Goal: Task Accomplishment & Management: Complete application form

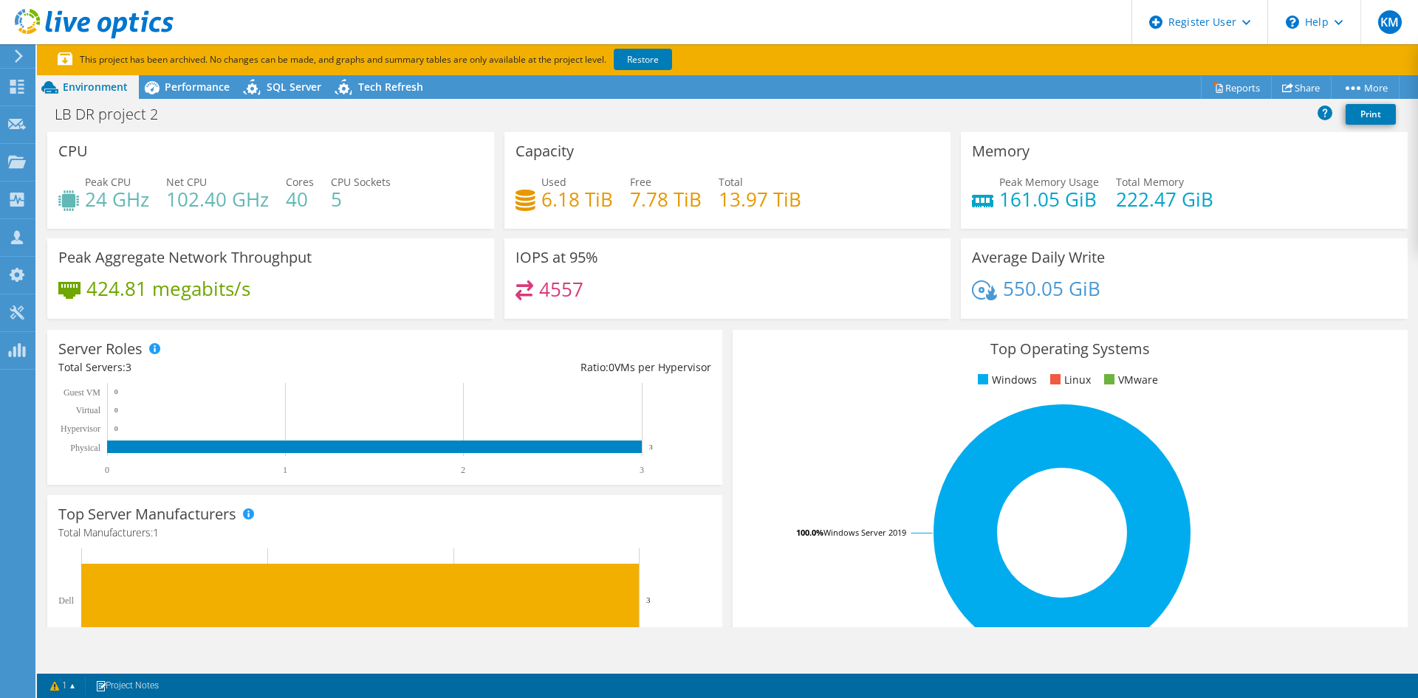
click at [18, 63] on icon at bounding box center [18, 55] width 11 height 13
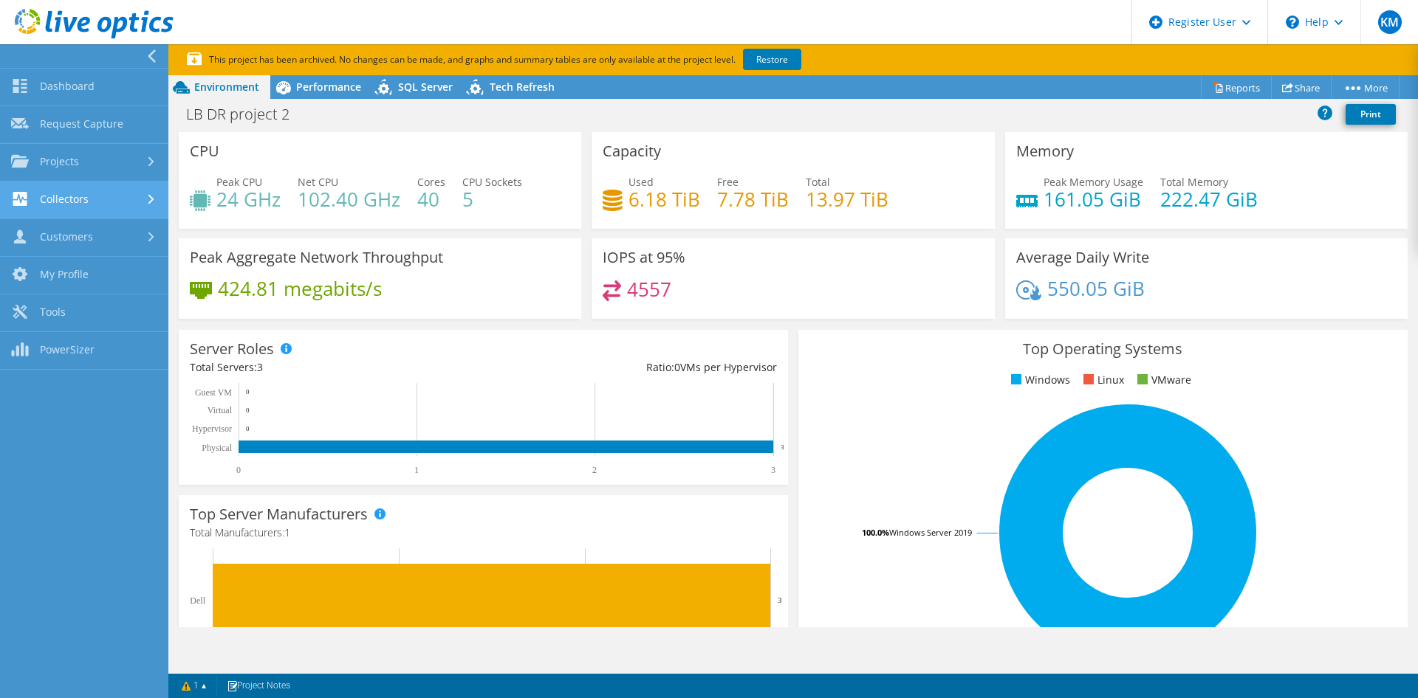
click at [115, 219] on link "Collectors" at bounding box center [84, 201] width 168 height 38
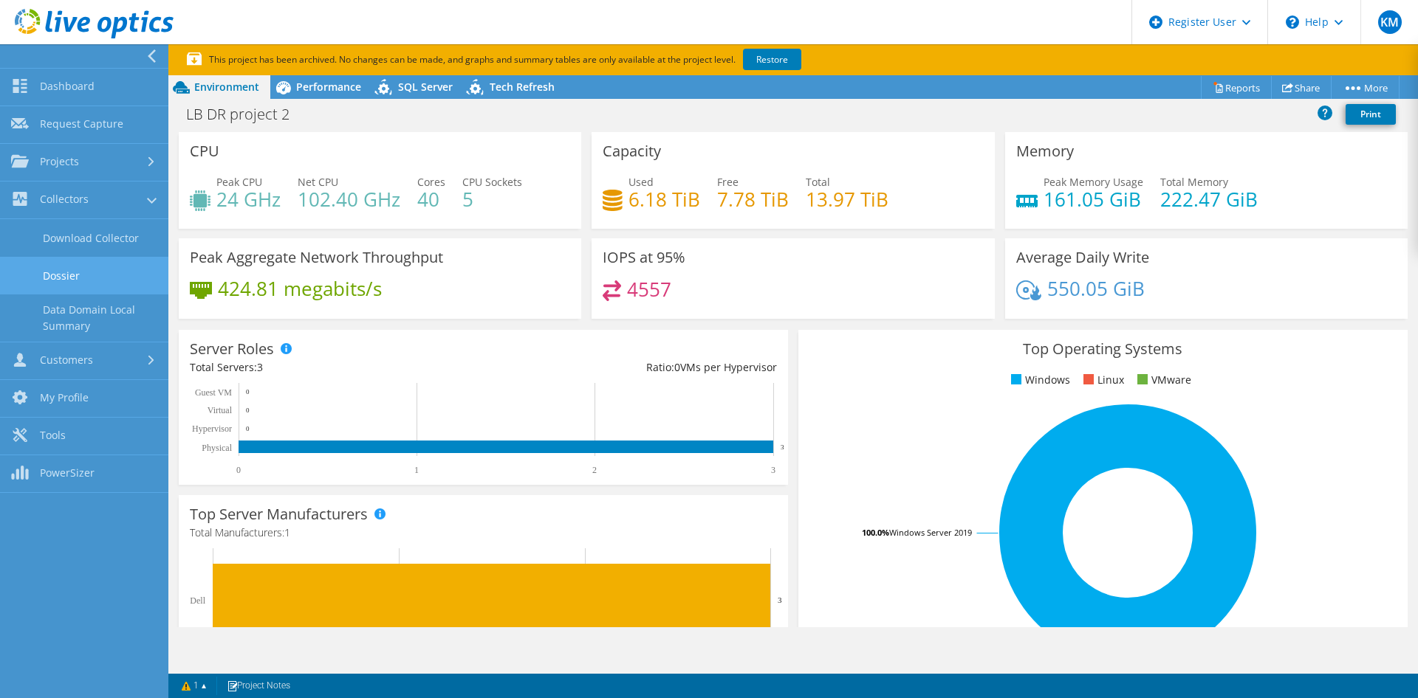
click at [69, 295] on link "Dossier" at bounding box center [84, 276] width 168 height 38
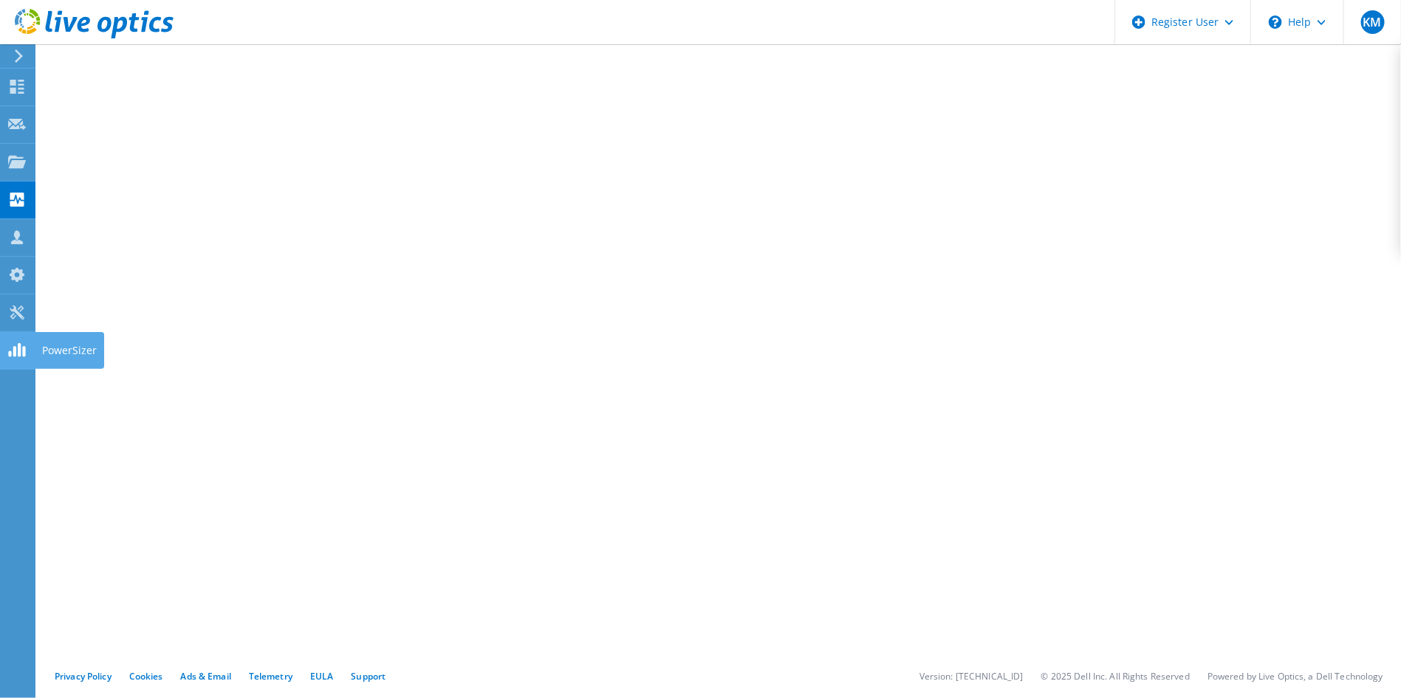
click at [21, 357] on icon at bounding box center [17, 350] width 18 height 14
click at [18, 61] on icon at bounding box center [18, 55] width 11 height 13
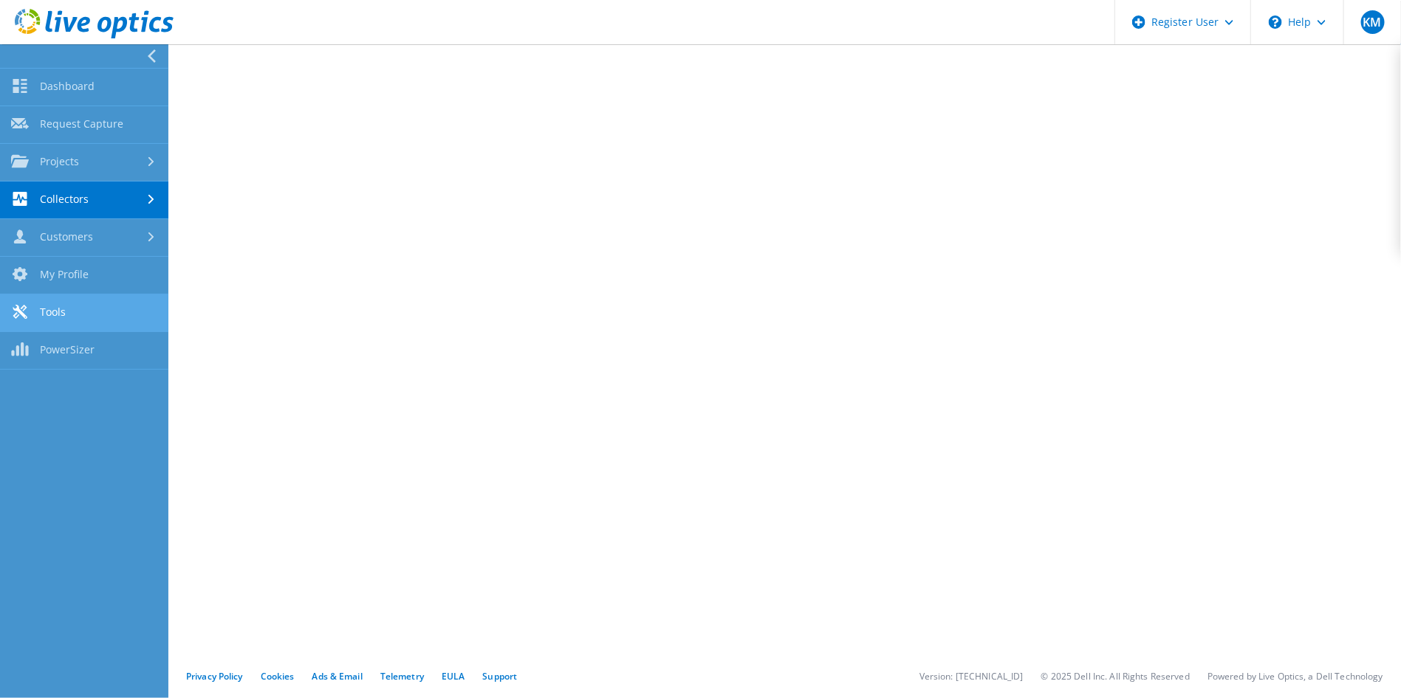
click at [60, 332] on link "Tools" at bounding box center [84, 314] width 168 height 38
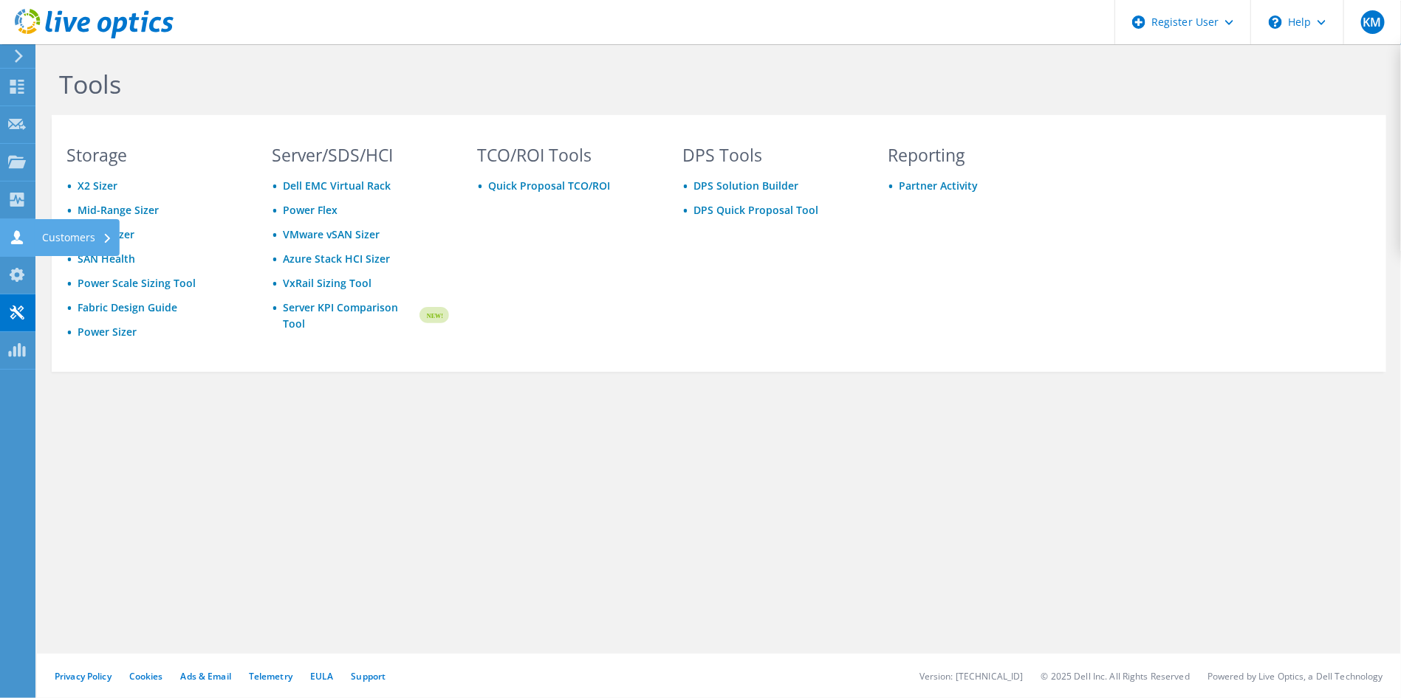
click at [22, 244] on use at bounding box center [17, 237] width 12 height 14
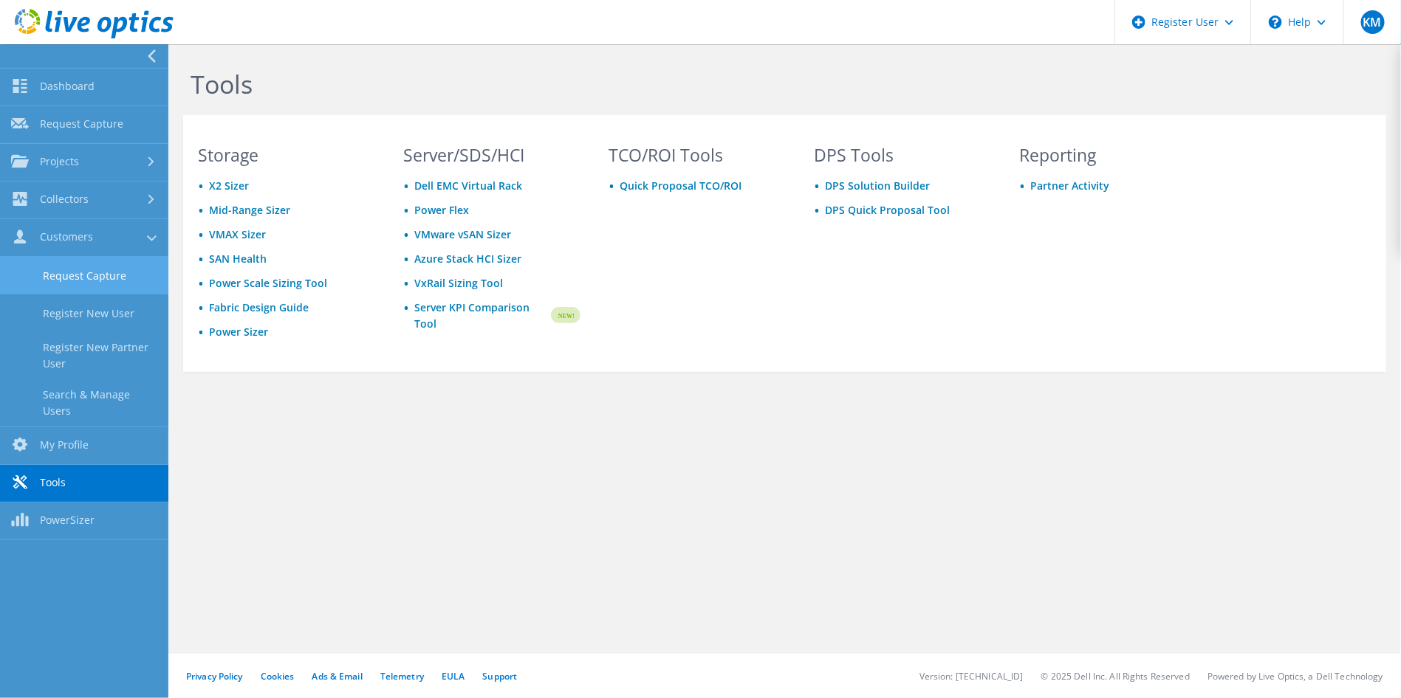
click at [66, 295] on link "Request Capture" at bounding box center [84, 276] width 168 height 38
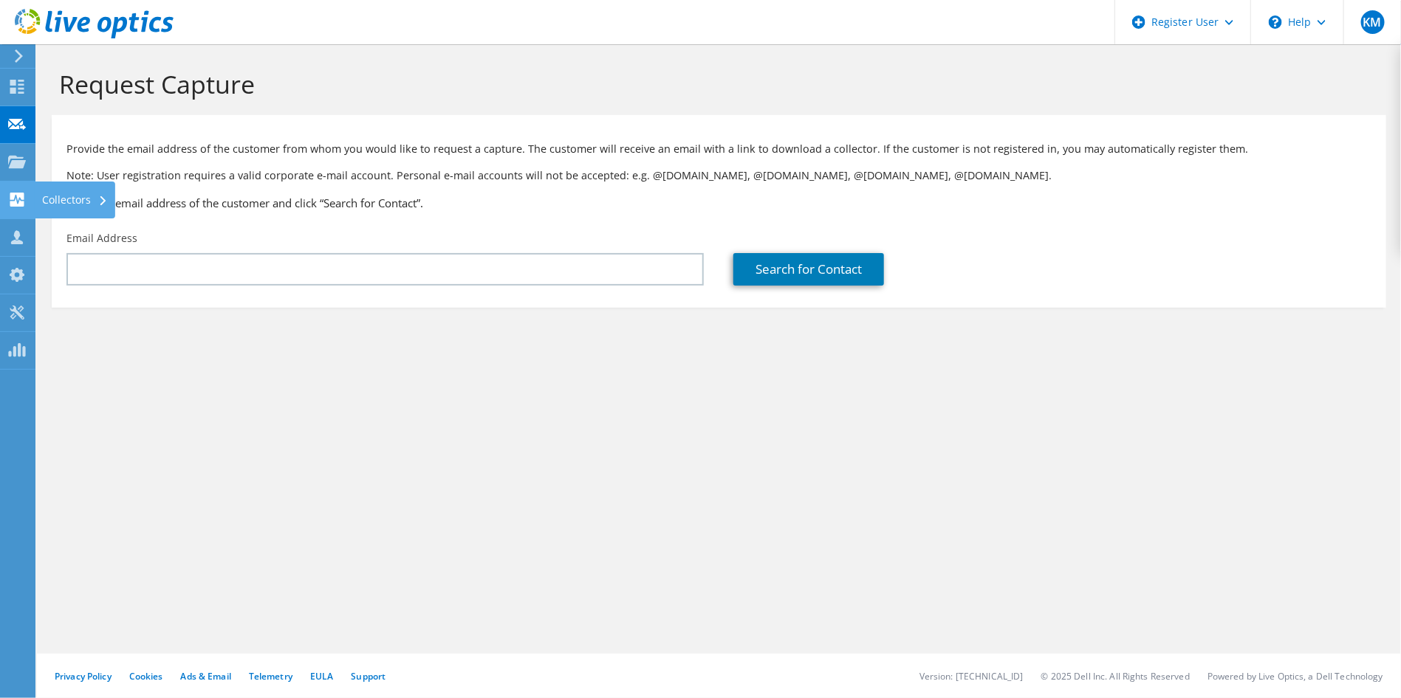
click at [16, 207] on icon at bounding box center [17, 200] width 18 height 14
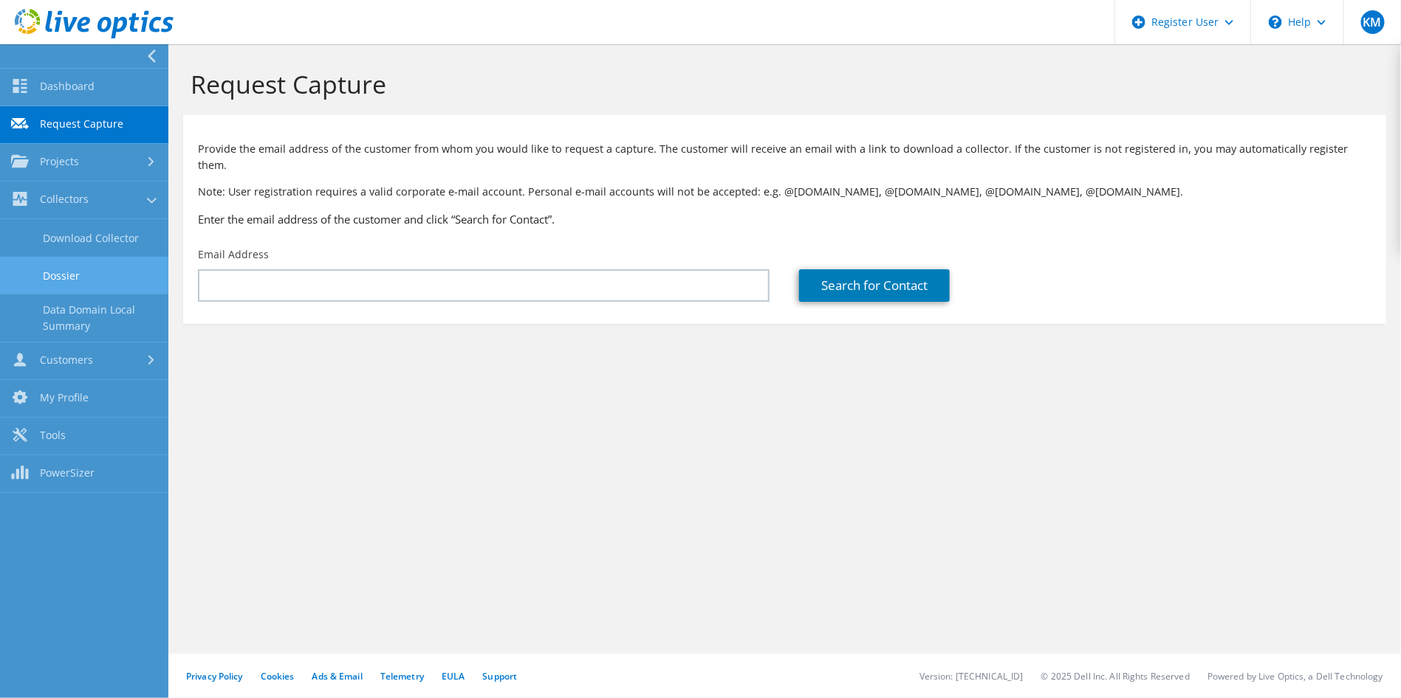
click at [83, 295] on link "Dossier" at bounding box center [84, 276] width 168 height 38
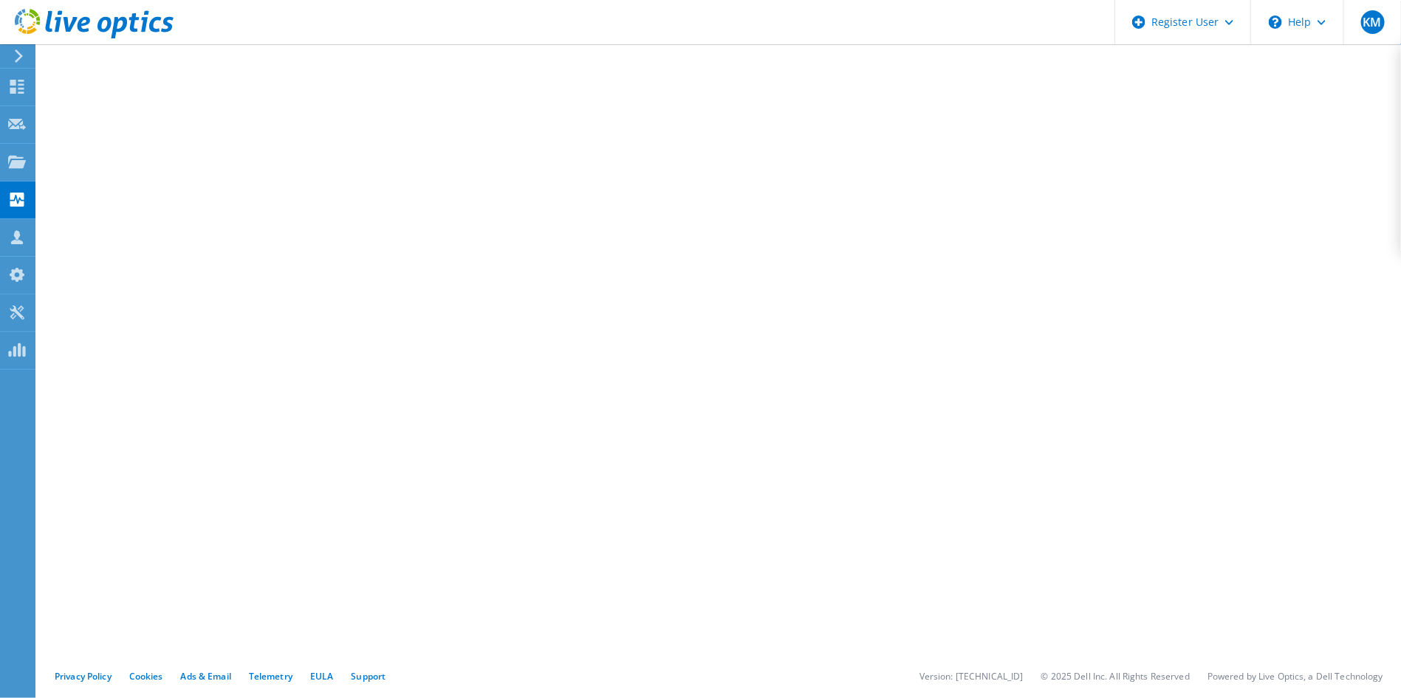
click at [24, 55] on div at bounding box center [16, 55] width 16 height 13
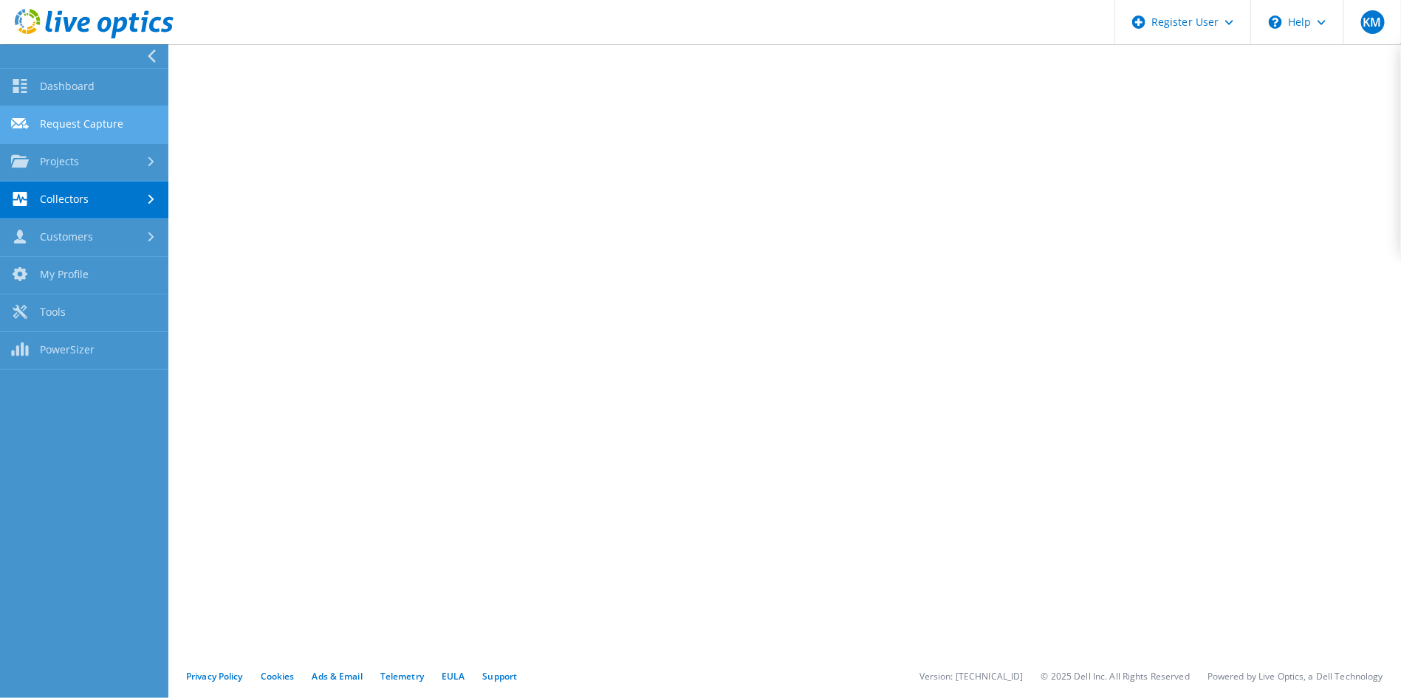
click at [62, 144] on link "Request Capture" at bounding box center [84, 125] width 168 height 38
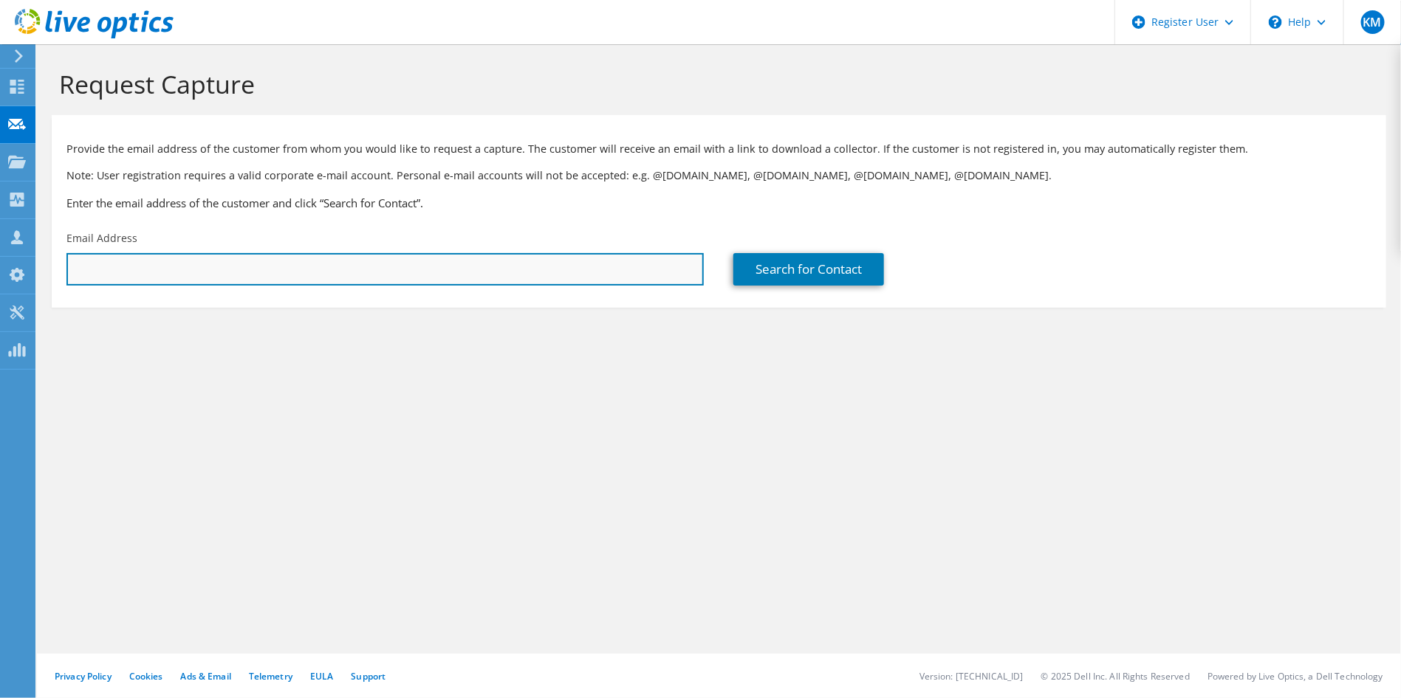
click at [179, 286] on input "text" at bounding box center [384, 269] width 637 height 32
click at [368, 286] on input "text" at bounding box center [384, 269] width 637 height 32
paste input "[PERSON_NAME] | FluidOne <[EMAIL_ADDRESS][DOMAIN_NAME]>"
click at [281, 286] on input "[PERSON_NAME] | FluidOne <[EMAIL_ADDRESS][DOMAIN_NAME]>" at bounding box center [384, 269] width 637 height 32
click at [306, 286] on input "[EMAIL_ADDRESS][DOMAIN_NAME]>" at bounding box center [384, 269] width 637 height 32
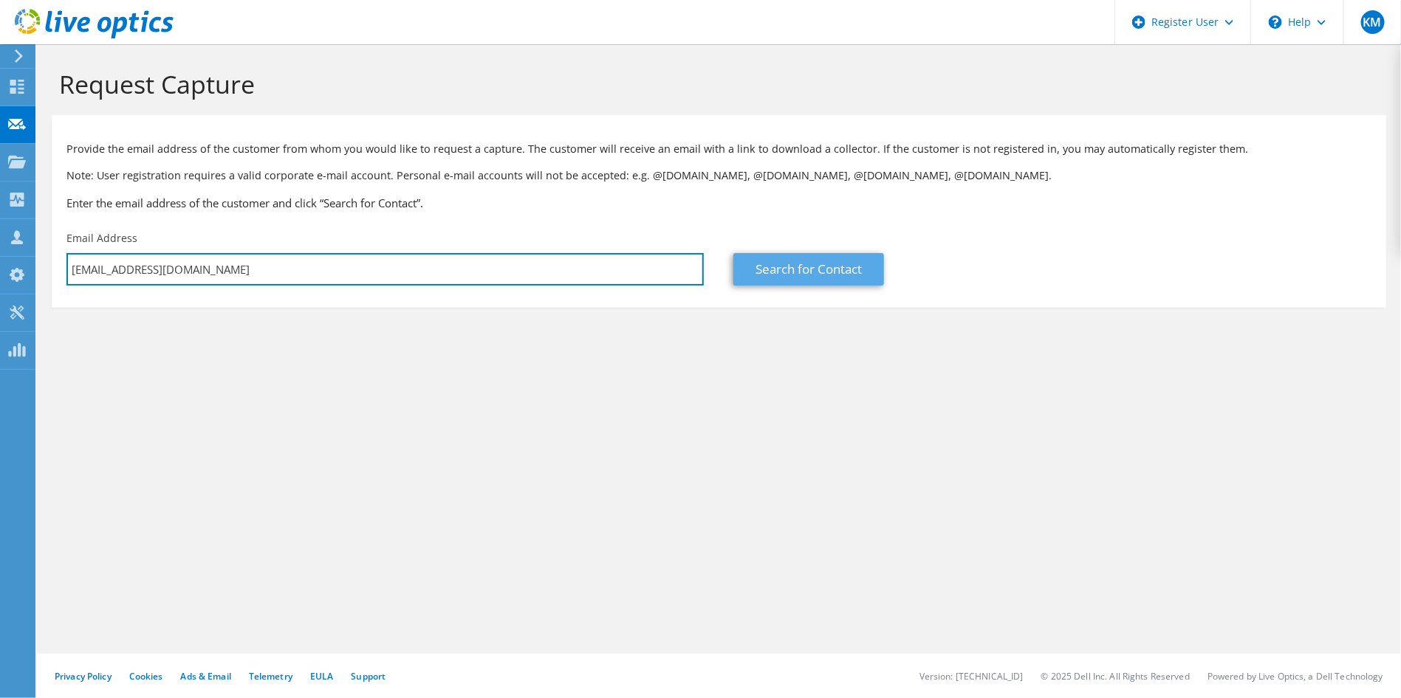
type input "[EMAIL_ADDRESS][DOMAIN_NAME]"
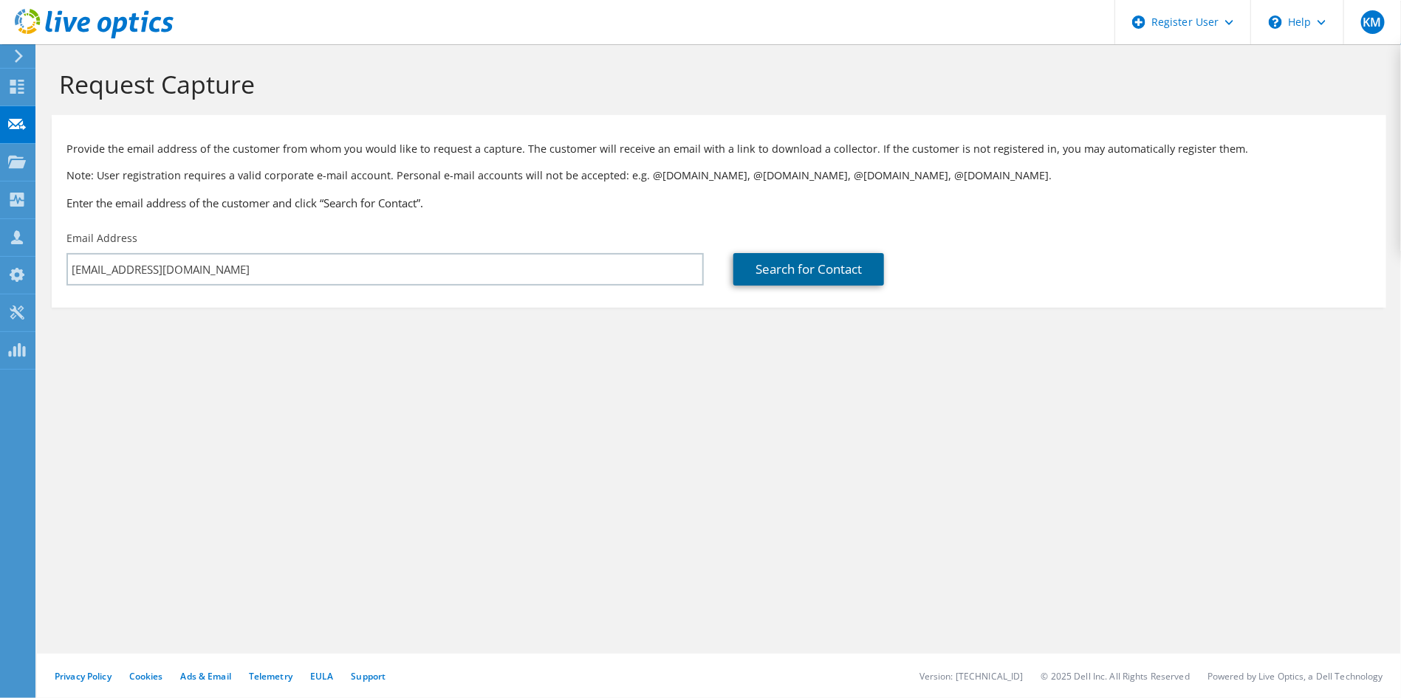
click at [808, 286] on link "Search for Contact" at bounding box center [808, 269] width 151 height 32
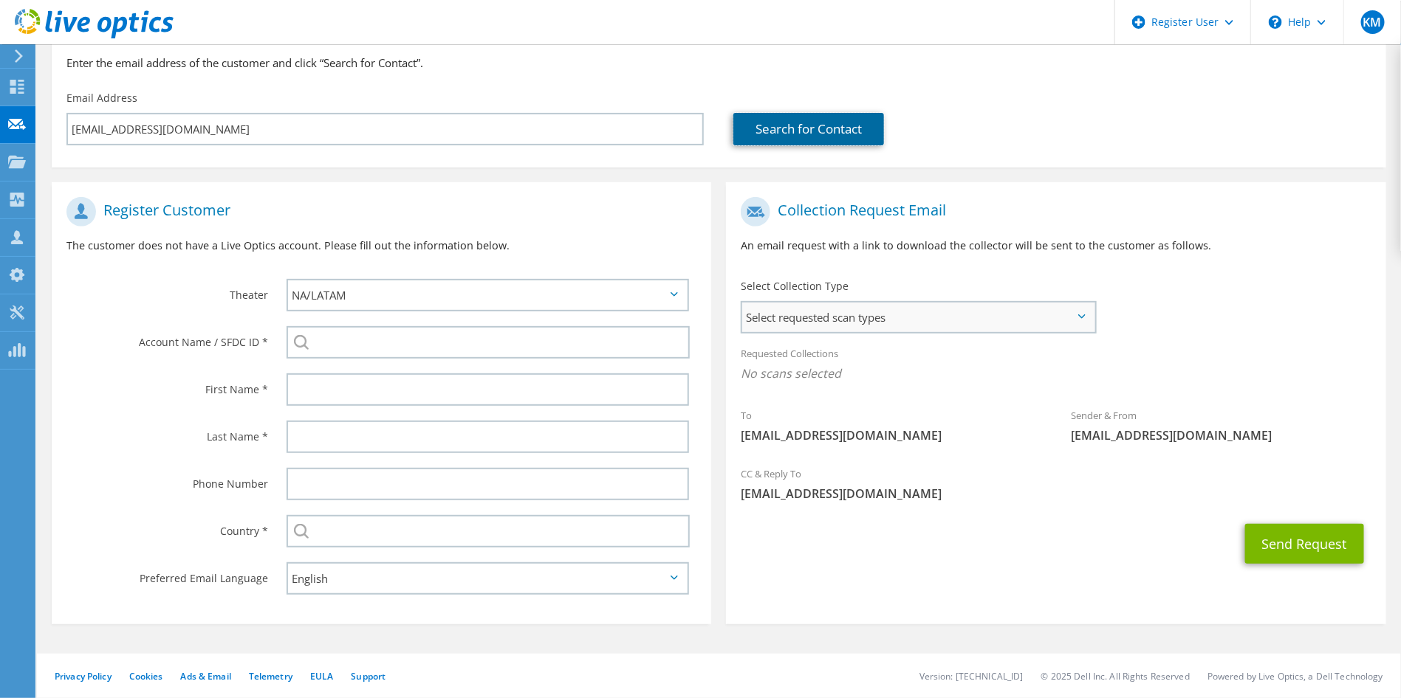
scroll to position [222, 0]
click at [908, 332] on span "Select requested scan types" at bounding box center [917, 318] width 351 height 30
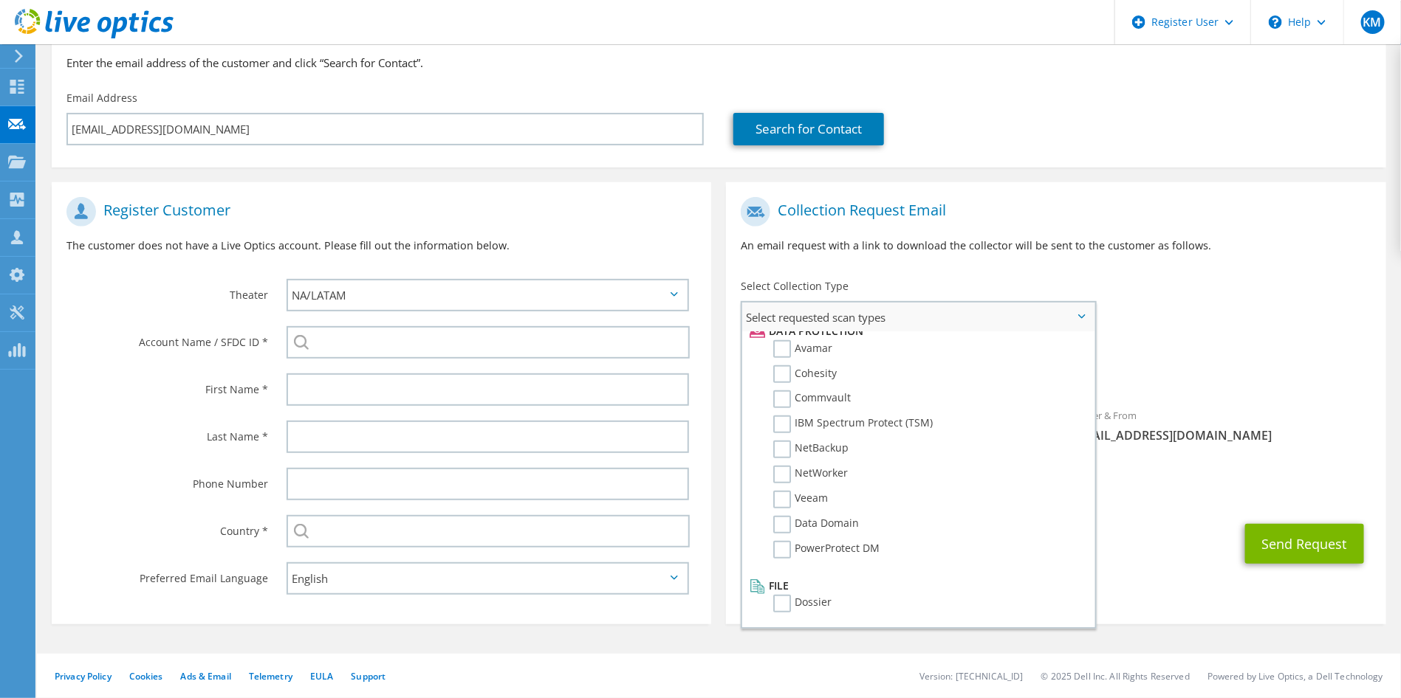
scroll to position [317, 0]
click at [786, 595] on label "Dossier" at bounding box center [802, 604] width 58 height 18
click at [0, 0] on input "Dossier" at bounding box center [0, 0] width 0 height 0
click at [1195, 365] on span "Dossier" at bounding box center [1056, 377] width 630 height 24
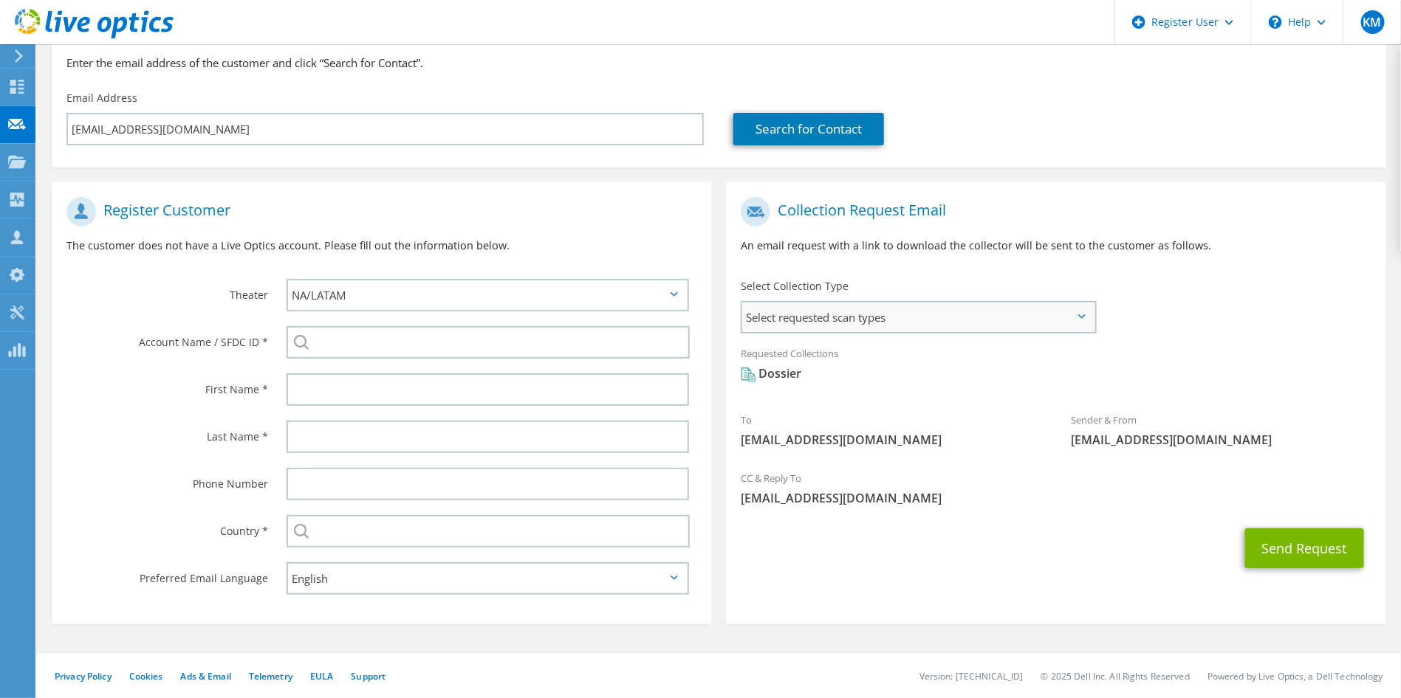
click at [1048, 303] on span "Select requested scan types" at bounding box center [917, 318] width 351 height 30
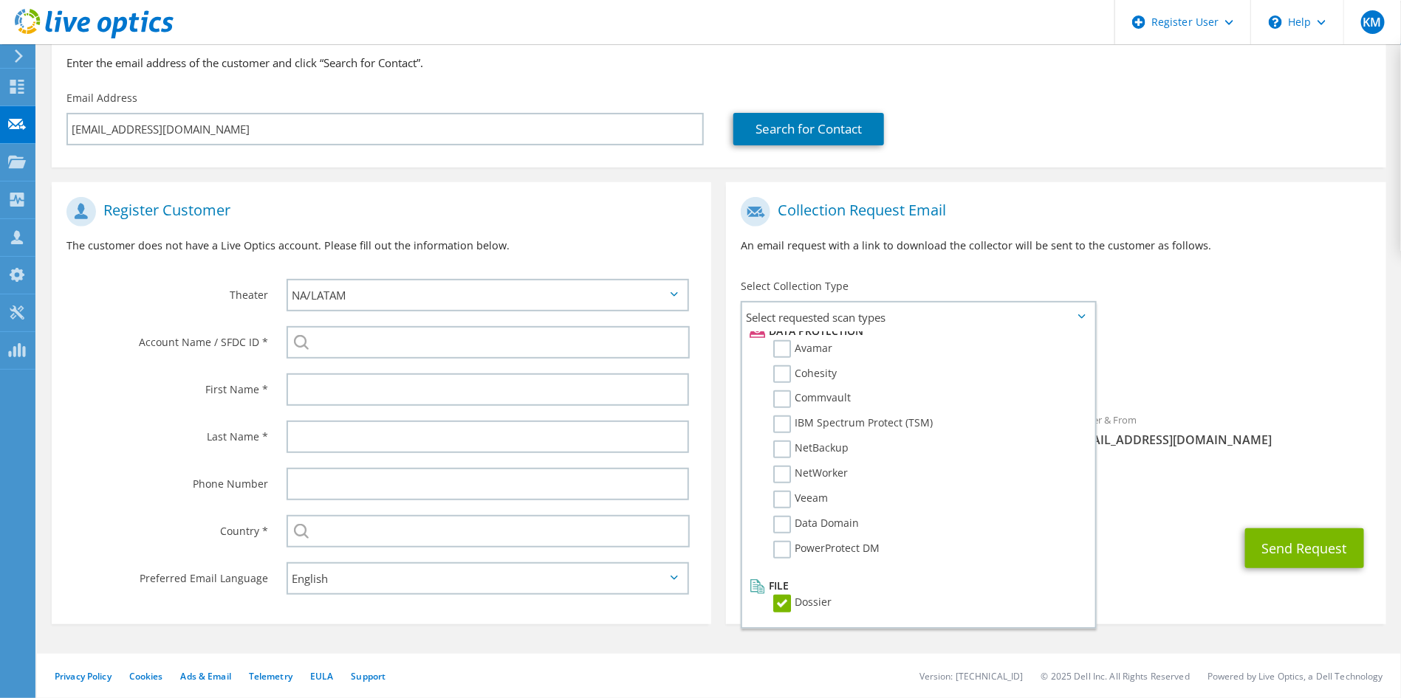
click at [1216, 294] on div "To [EMAIL_ADDRESS][DOMAIN_NAME] Sender & From [EMAIL_ADDRESS][DOMAIN_NAME]" at bounding box center [1055, 326] width 659 height 273
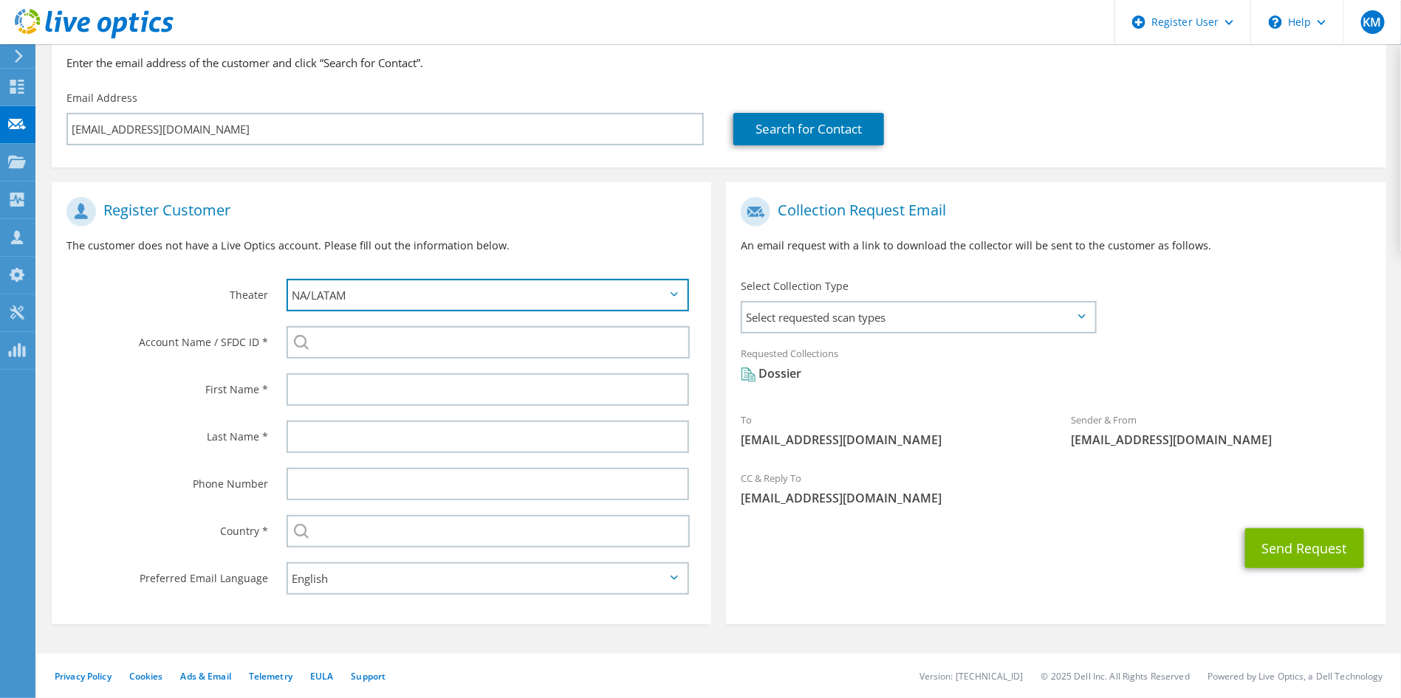
click at [384, 279] on select "APJ EMEA NA/LATAM" at bounding box center [487, 295] width 403 height 32
select select "2"
click at [286, 279] on select "APJ EMEA NA/LATAM" at bounding box center [487, 295] width 403 height 32
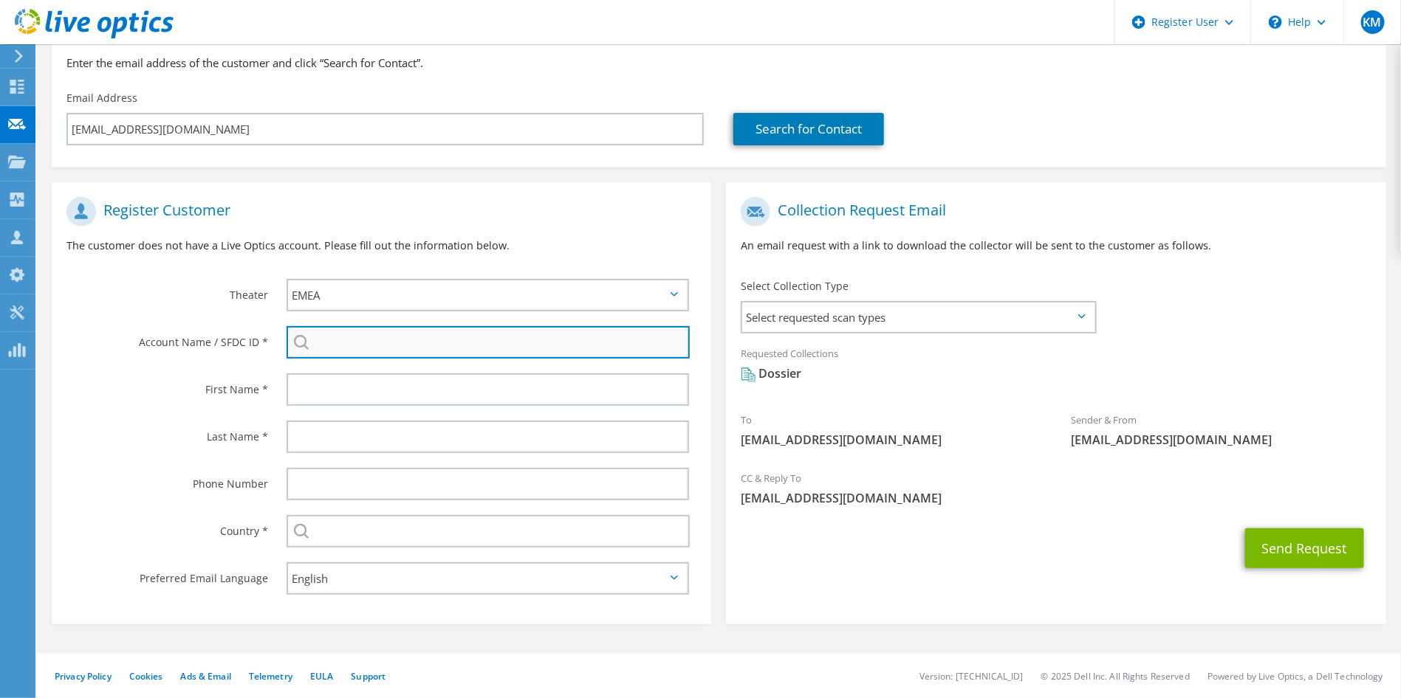
click at [319, 326] on input "search" at bounding box center [488, 342] width 404 height 32
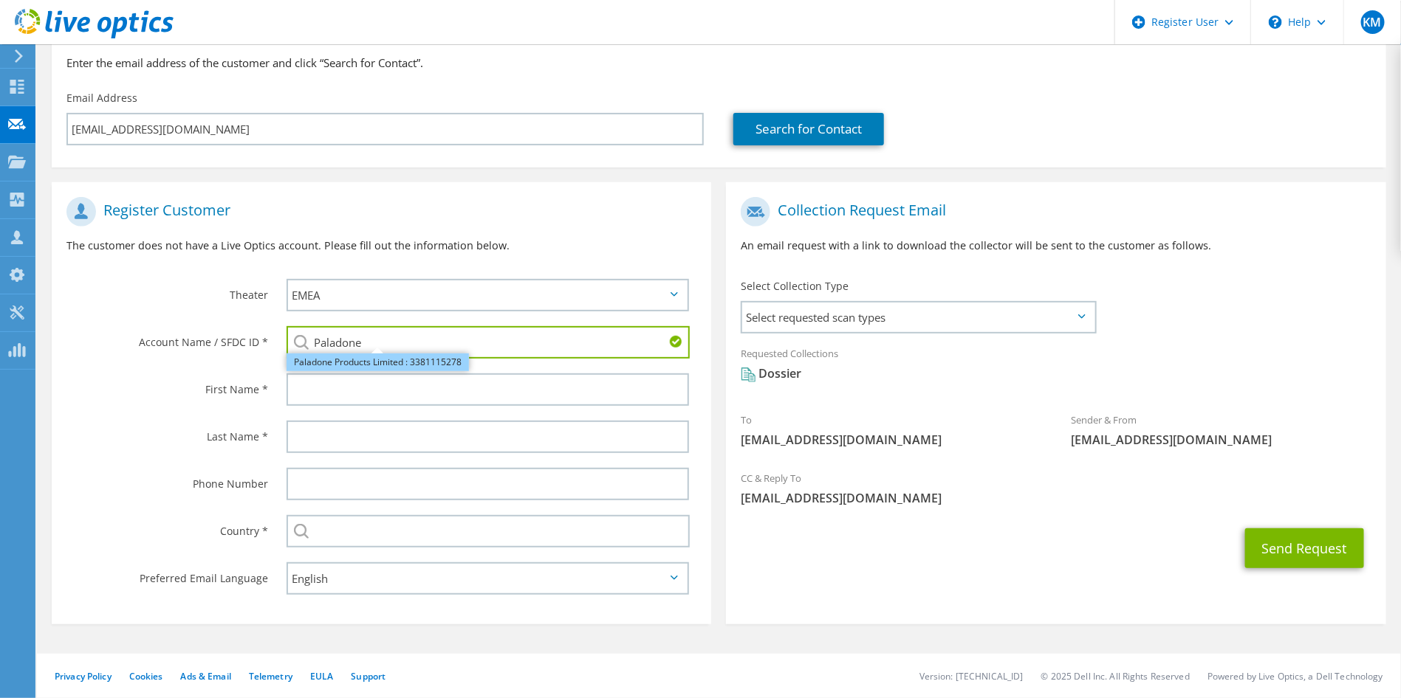
click at [438, 354] on li "Paladone Products Limited : 3381115278" at bounding box center [377, 363] width 182 height 18
type input "Paladone Products Limited : 3381115278"
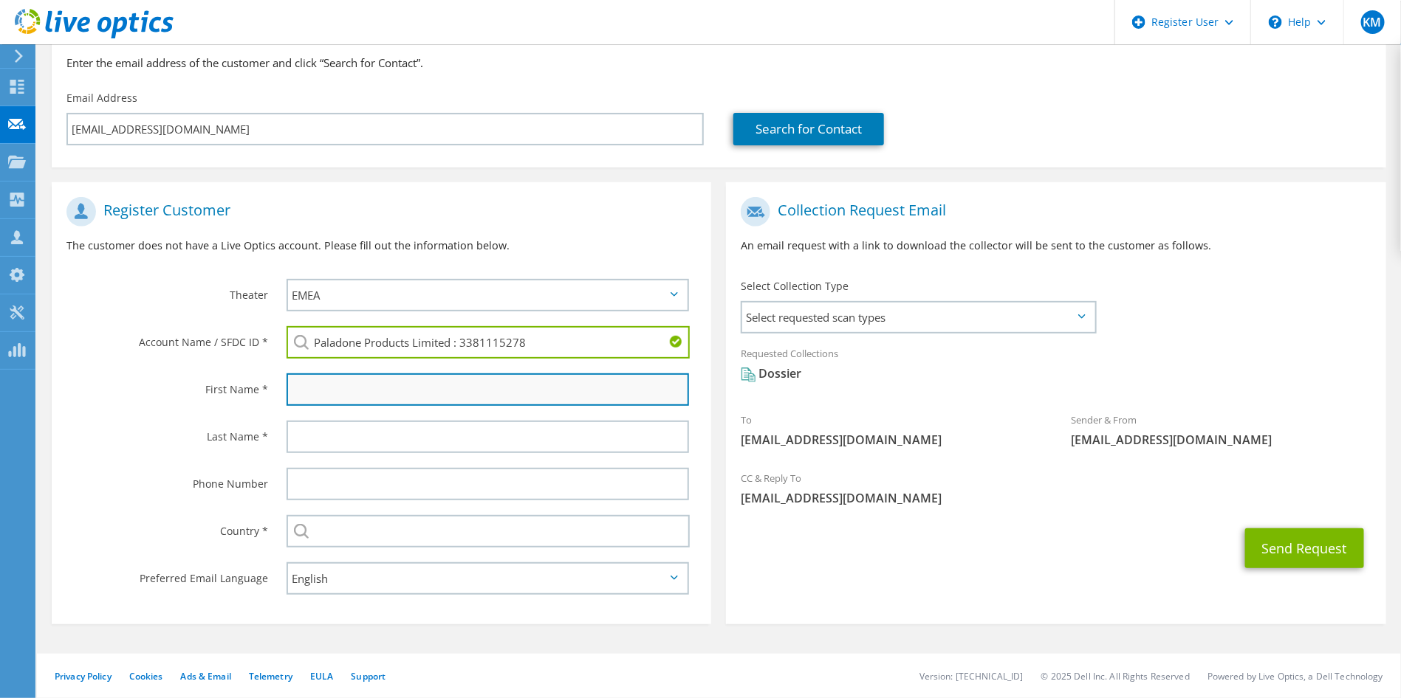
click at [312, 374] on input "text" at bounding box center [487, 390] width 403 height 32
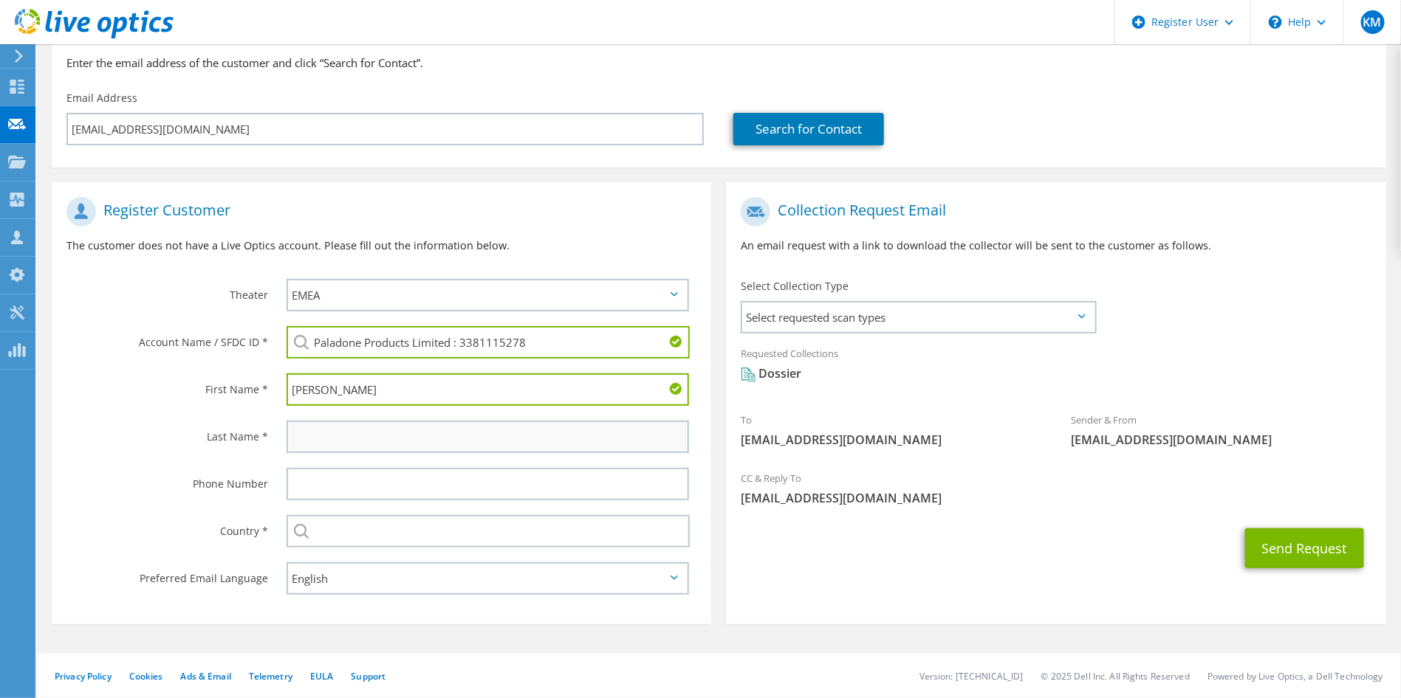
type input "[PERSON_NAME]"
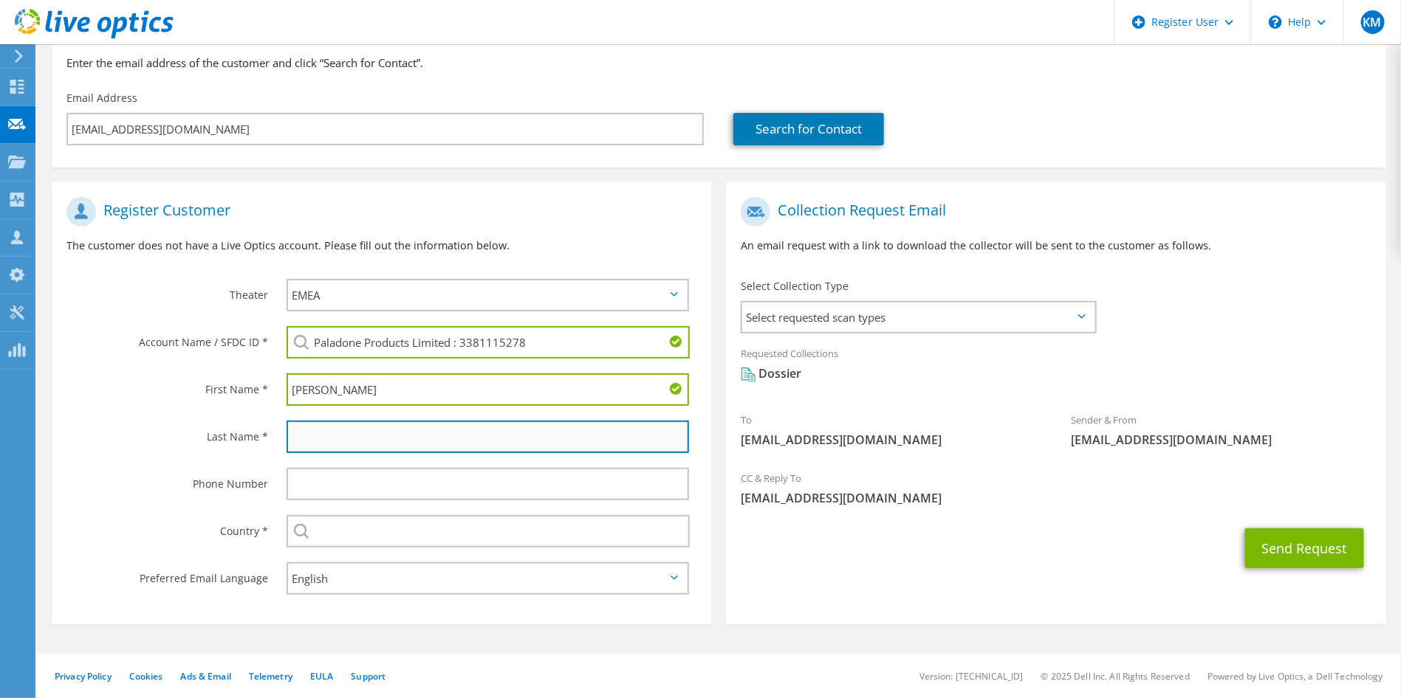
click at [303, 421] on input "text" at bounding box center [487, 437] width 403 height 32
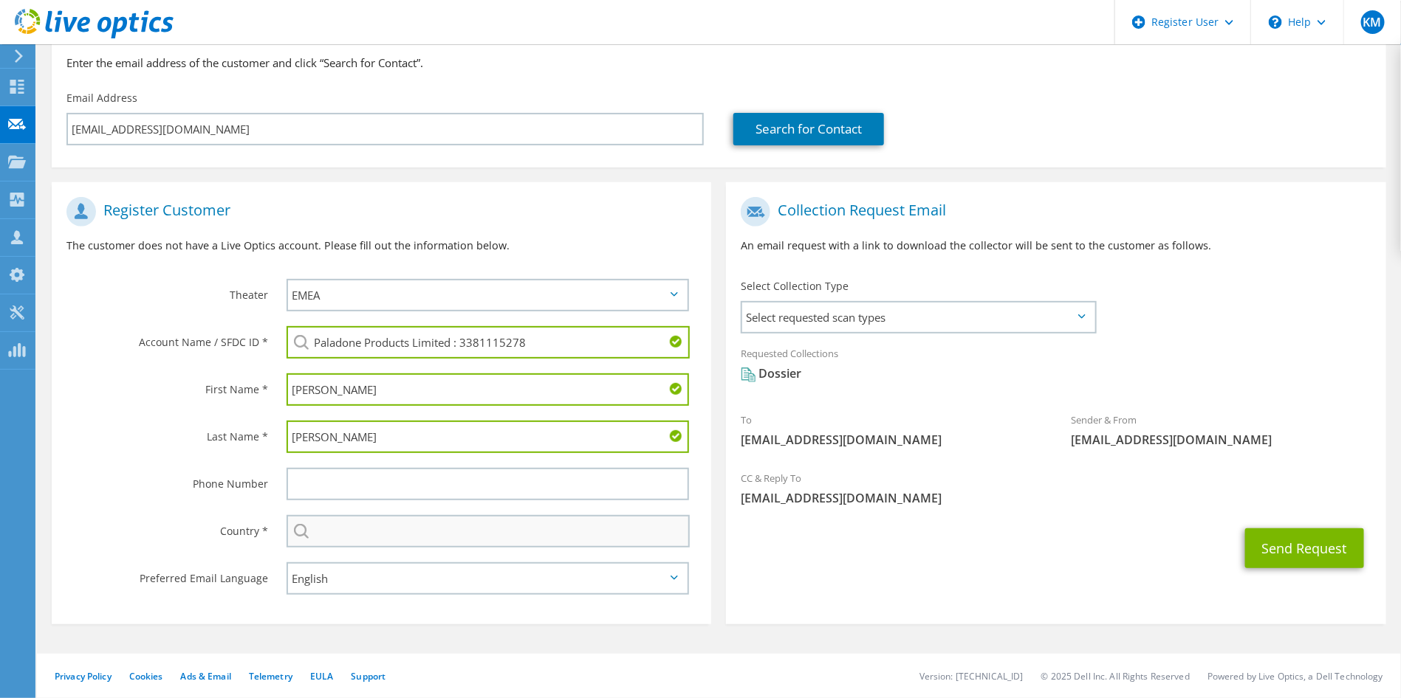
type input "[PERSON_NAME]"
click at [328, 523] on input "text" at bounding box center [488, 531] width 404 height 32
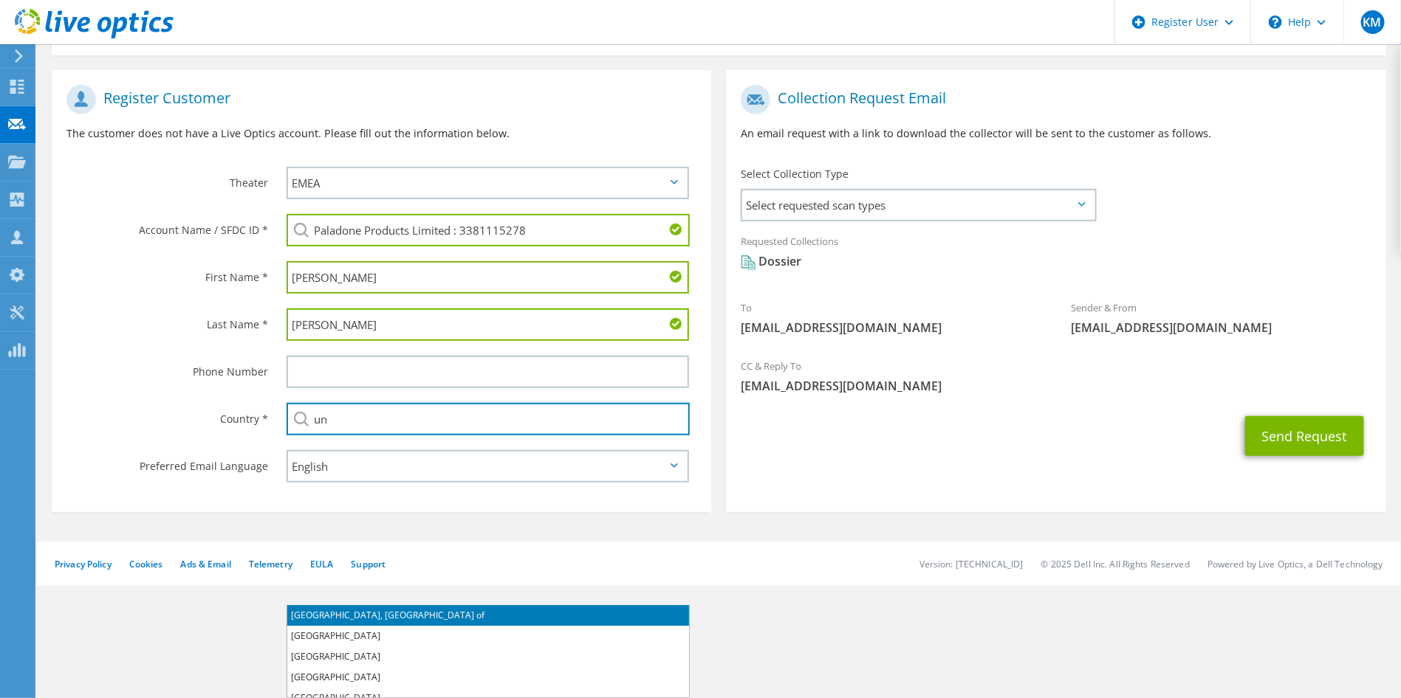
scroll to position [22, 0]
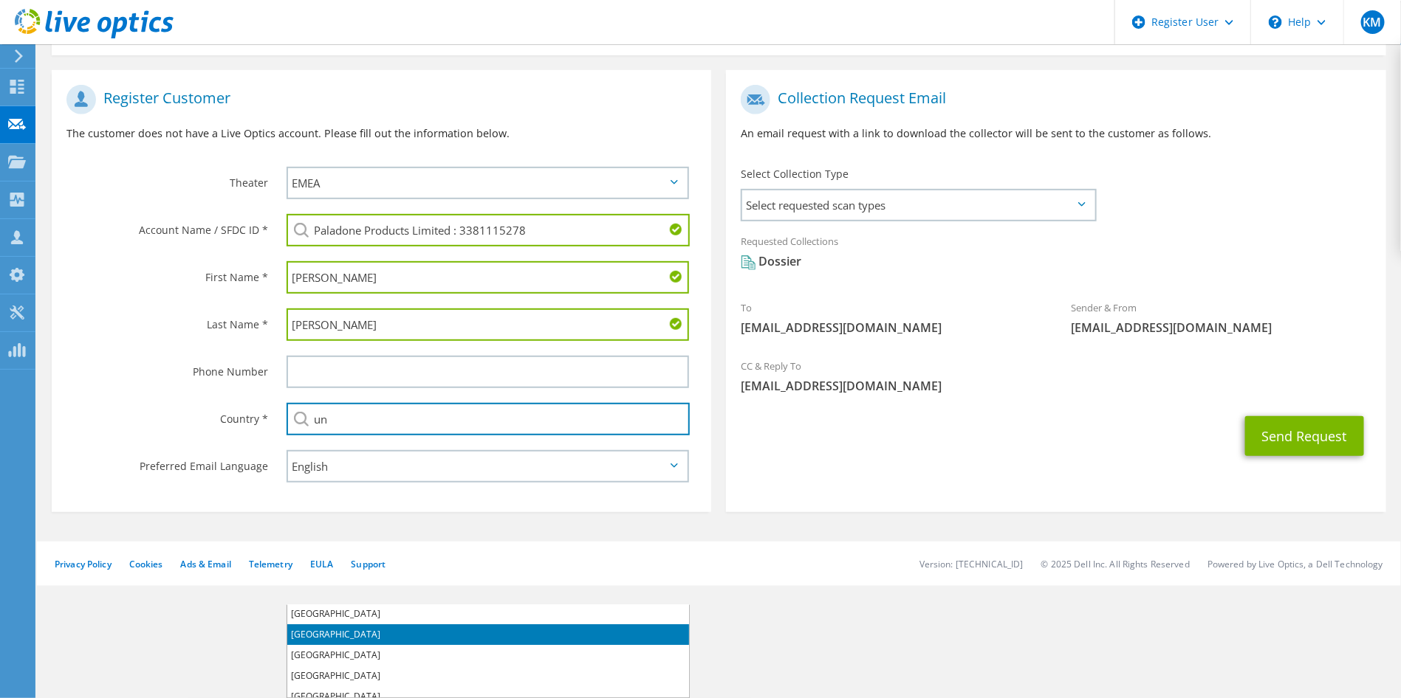
click at [358, 625] on li "[GEOGRAPHIC_DATA]" at bounding box center [488, 635] width 402 height 21
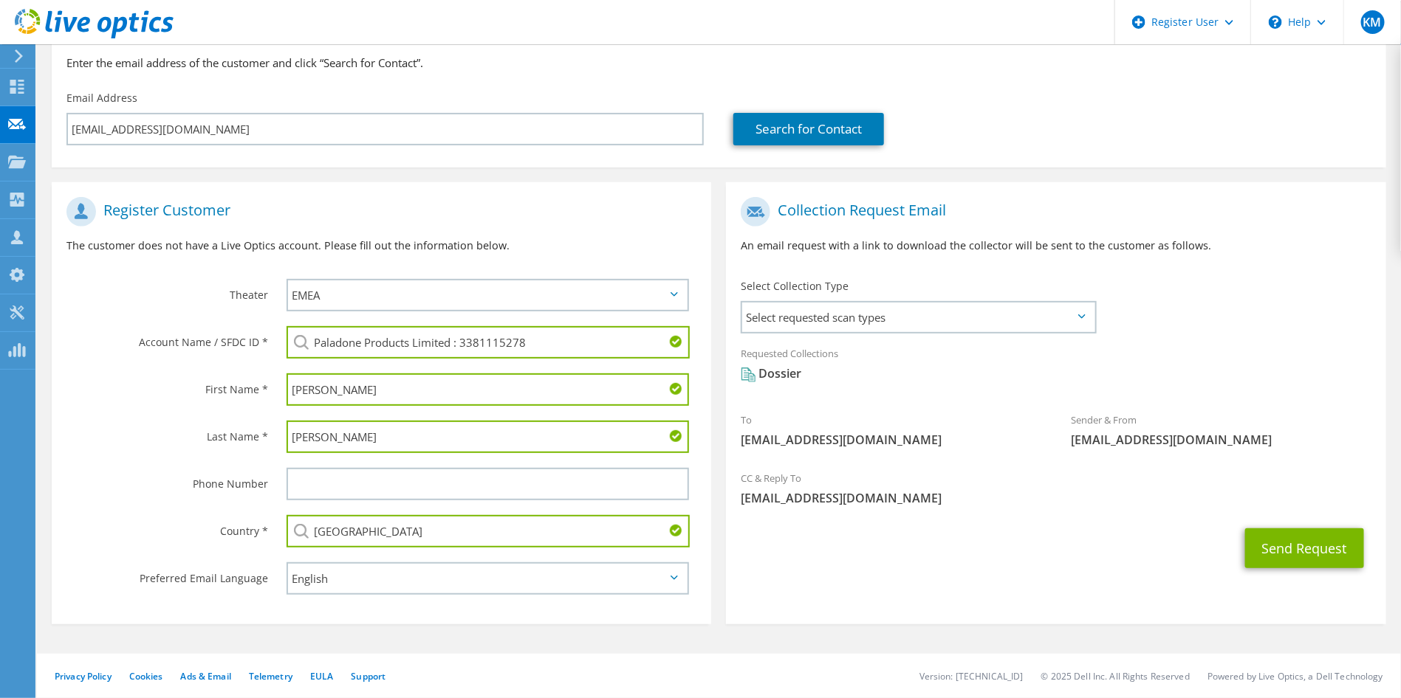
type input "[GEOGRAPHIC_DATA]"
click at [857, 569] on div "Send Request" at bounding box center [1055, 548] width 659 height 55
click at [1267, 546] on button "Send Request" at bounding box center [1304, 549] width 119 height 40
